Goal: Information Seeking & Learning: Understand process/instructions

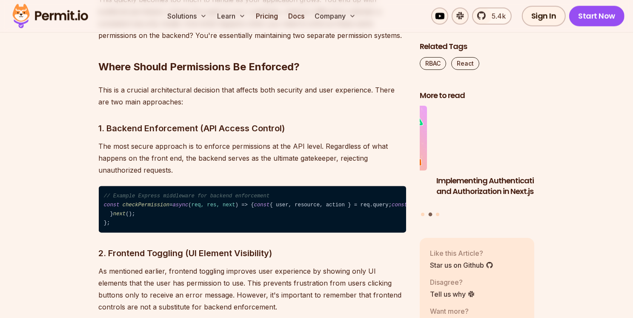
scroll to position [1274, 0]
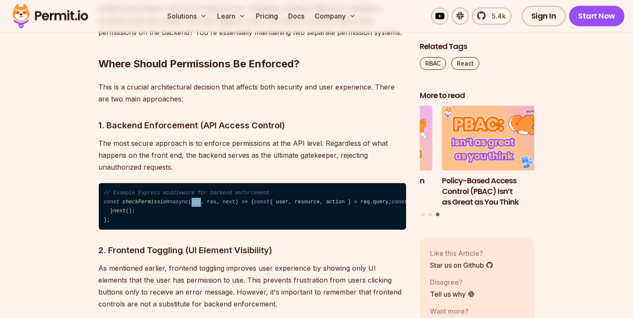
drag, startPoint x: 202, startPoint y: 201, endPoint x: 211, endPoint y: 201, distance: 8.9
click at [211, 201] on span "req, res, next" at bounding box center [214, 202] width 44 height 6
click at [228, 201] on span "req, res, next" at bounding box center [214, 202] width 44 height 6
click at [248, 205] on code "// Example Express middleware for backend enforcement const checkPermission = a…" at bounding box center [252, 206] width 307 height 46
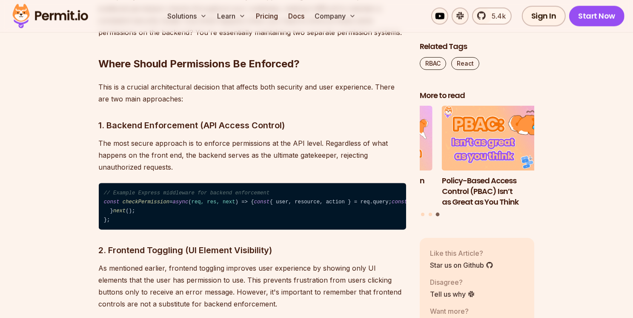
click at [232, 226] on code "// Example Express middleware for backend enforcement const checkPermission = a…" at bounding box center [252, 206] width 307 height 46
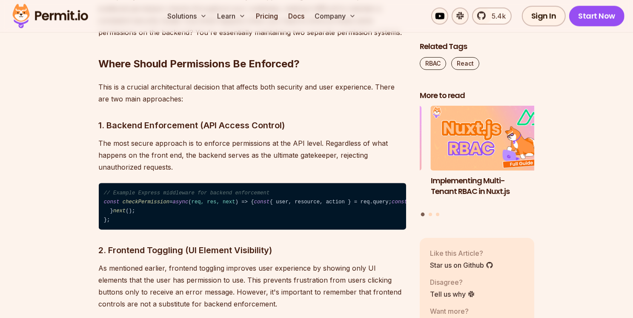
click at [479, 205] on span "check" at bounding box center [487, 202] width 16 height 6
click at [231, 230] on code "// Example Express middleware for backend enforcement const checkPermission = a…" at bounding box center [252, 206] width 307 height 46
click at [252, 230] on code "// Example Express middleware for backend enforcement const checkPermission = a…" at bounding box center [252, 206] width 307 height 46
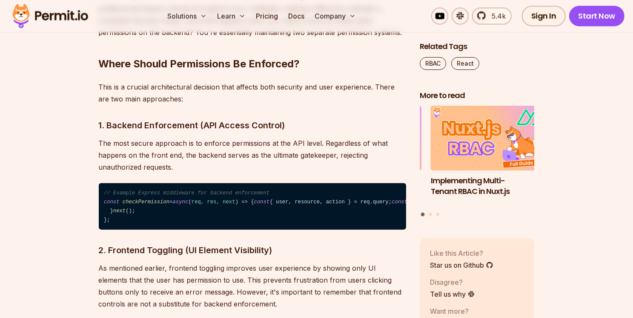
click at [275, 230] on code "// Example Express middleware for backend enforcement const checkPermission = a…" at bounding box center [252, 206] width 307 height 46
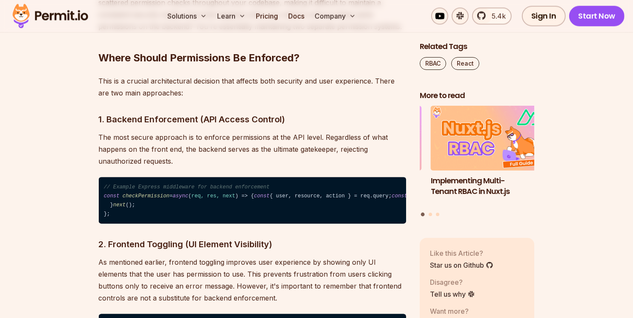
click at [230, 224] on code "// Example Express middleware for backend enforcement const checkPermission = a…" at bounding box center [252, 200] width 307 height 46
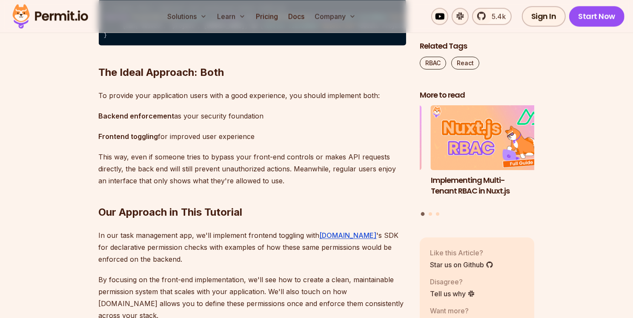
scroll to position [1595, 0]
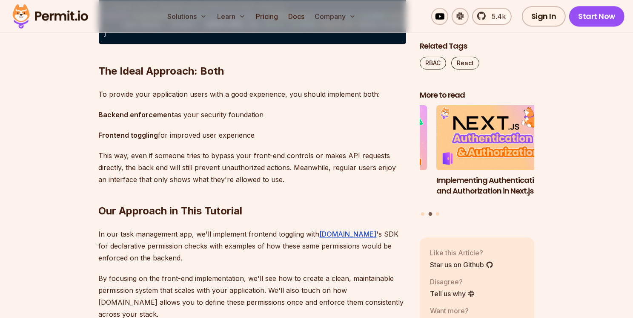
drag, startPoint x: 126, startPoint y: 133, endPoint x: 233, endPoint y: 129, distance: 107.4
click at [233, 28] on span "< div className = "actions" > {can("edit", "project", [DOMAIN_NAME]) && ( < but…" at bounding box center [411, 20] width 614 height 15
click at [213, 28] on span "< div className = "actions" > {can("edit", "project", [DOMAIN_NAME]) && ( < but…" at bounding box center [411, 20] width 614 height 15
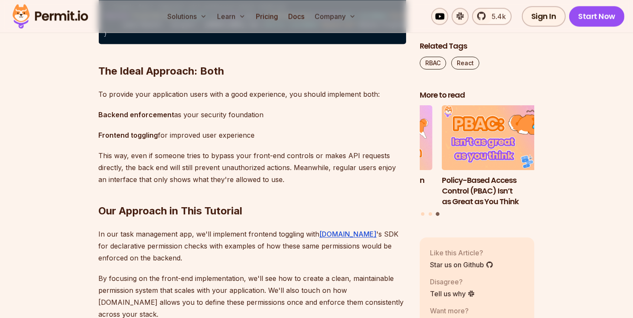
drag, startPoint x: 232, startPoint y: 132, endPoint x: 126, endPoint y: 133, distance: 105.2
click at [126, 28] on span "< div className = "actions" > {can("edit", "project", [DOMAIN_NAME]) && ( < but…" at bounding box center [411, 20] width 614 height 15
click at [223, 28] on span "< div className = "actions" > {can("edit", "project", [DOMAIN_NAME]) && ( < but…" at bounding box center [411, 20] width 614 height 15
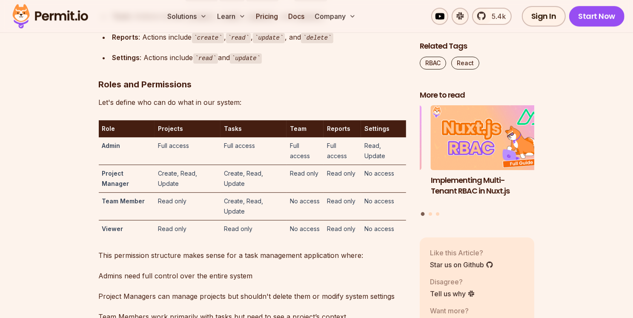
scroll to position [2465, 0]
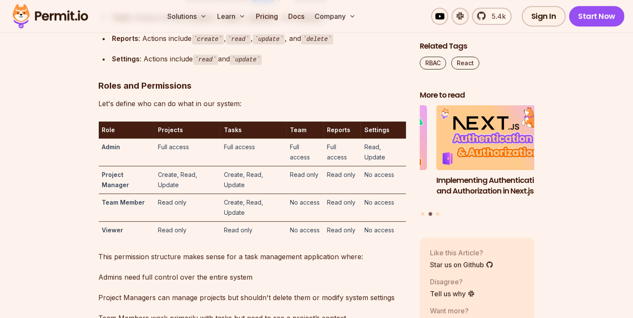
click at [203, 23] on code "create" at bounding box center [200, 18] width 32 height 10
click at [225, 45] on div "Reports : Actions include create , read , update , and delete" at bounding box center [259, 38] width 294 height 12
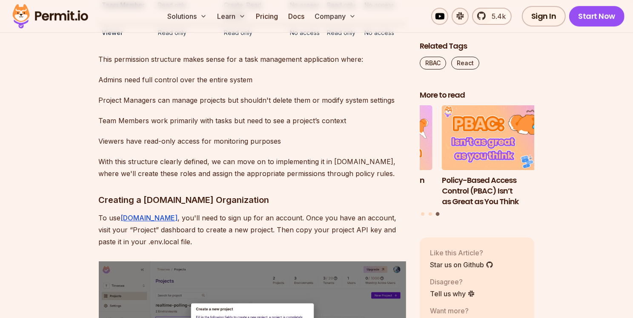
scroll to position [2663, 0]
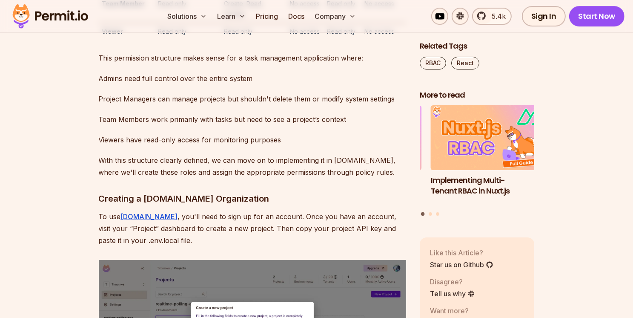
drag, startPoint x: 317, startPoint y: 118, endPoint x: 346, endPoint y: 118, distance: 29.0
click at [227, 40] on td "Read only" at bounding box center [254, 31] width 66 height 17
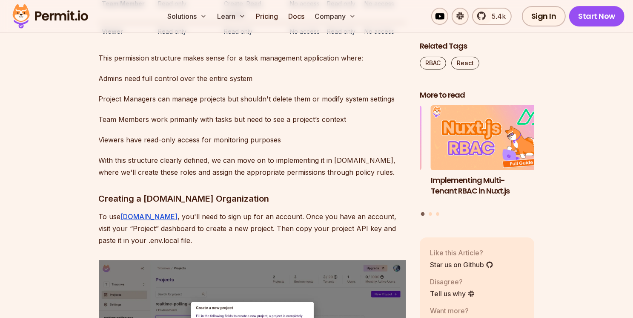
click at [316, 40] on td "No access" at bounding box center [305, 31] width 37 height 17
click at [349, 40] on td "Read only" at bounding box center [342, 31] width 37 height 17
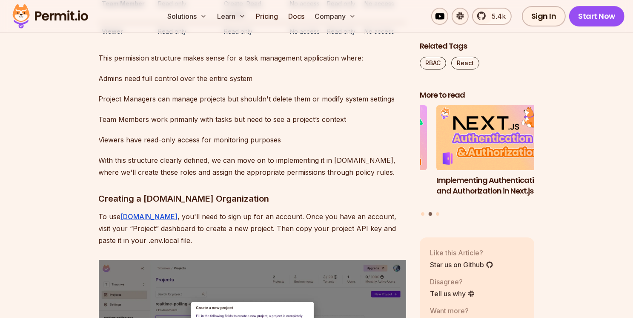
click at [382, 40] on td "No access" at bounding box center [383, 31] width 45 height 17
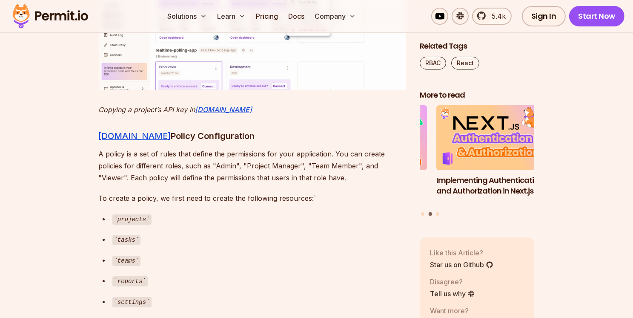
scroll to position [3211, 0]
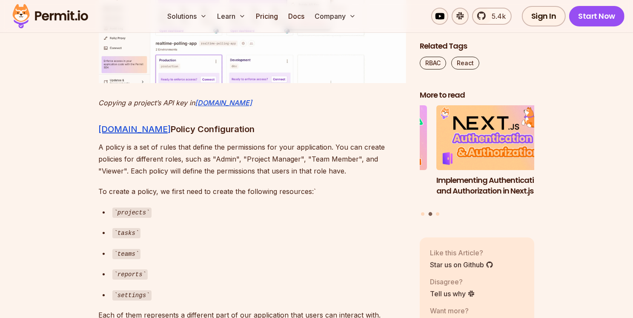
click at [279, 83] on img at bounding box center [252, 0] width 307 height 166
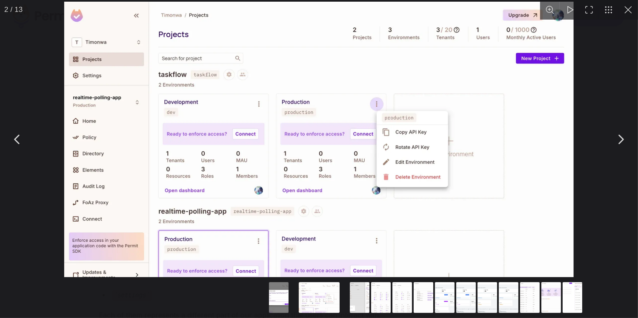
drag, startPoint x: 627, startPoint y: 20, endPoint x: 630, endPoint y: 12, distance: 9.2
click at [630, 12] on div "2 / 13" at bounding box center [319, 159] width 638 height 318
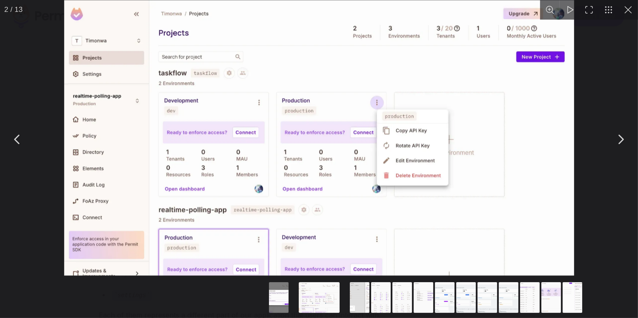
click at [630, 12] on button "You can close this modal content with the ESC key" at bounding box center [629, 10] width 20 height 20
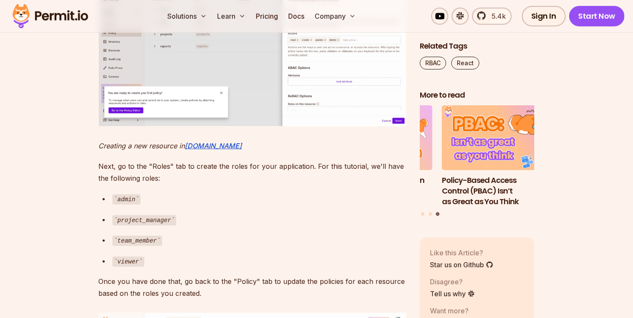
scroll to position [3627, 0]
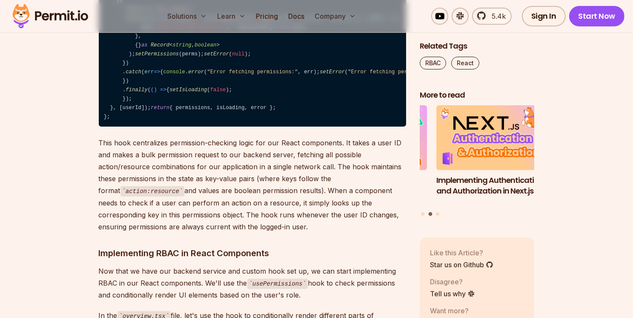
scroll to position [6583, 0]
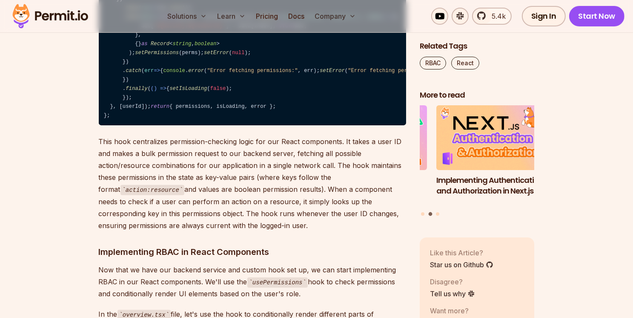
drag, startPoint x: 281, startPoint y: 135, endPoint x: 193, endPoint y: 93, distance: 97.3
drag, startPoint x: 163, startPoint y: 89, endPoint x: 209, endPoint y: 89, distance: 46.4
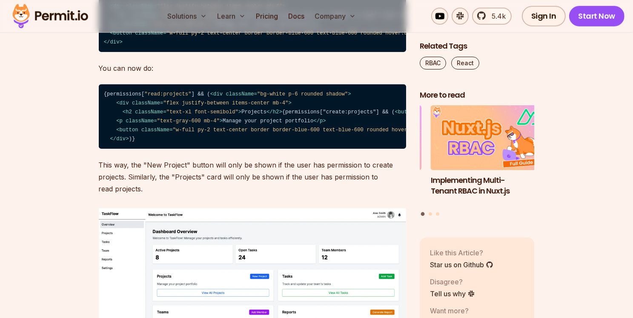
scroll to position [7078, 0]
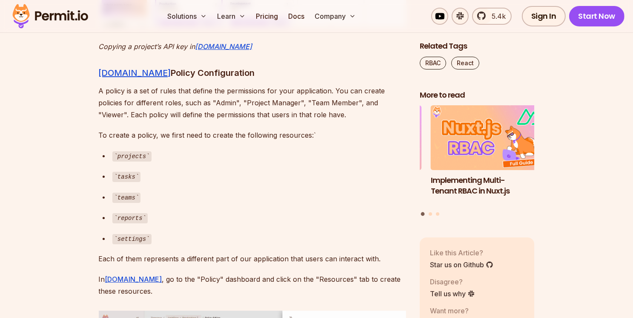
scroll to position [3211, 0]
